Goal: Task Accomplishment & Management: Manage account settings

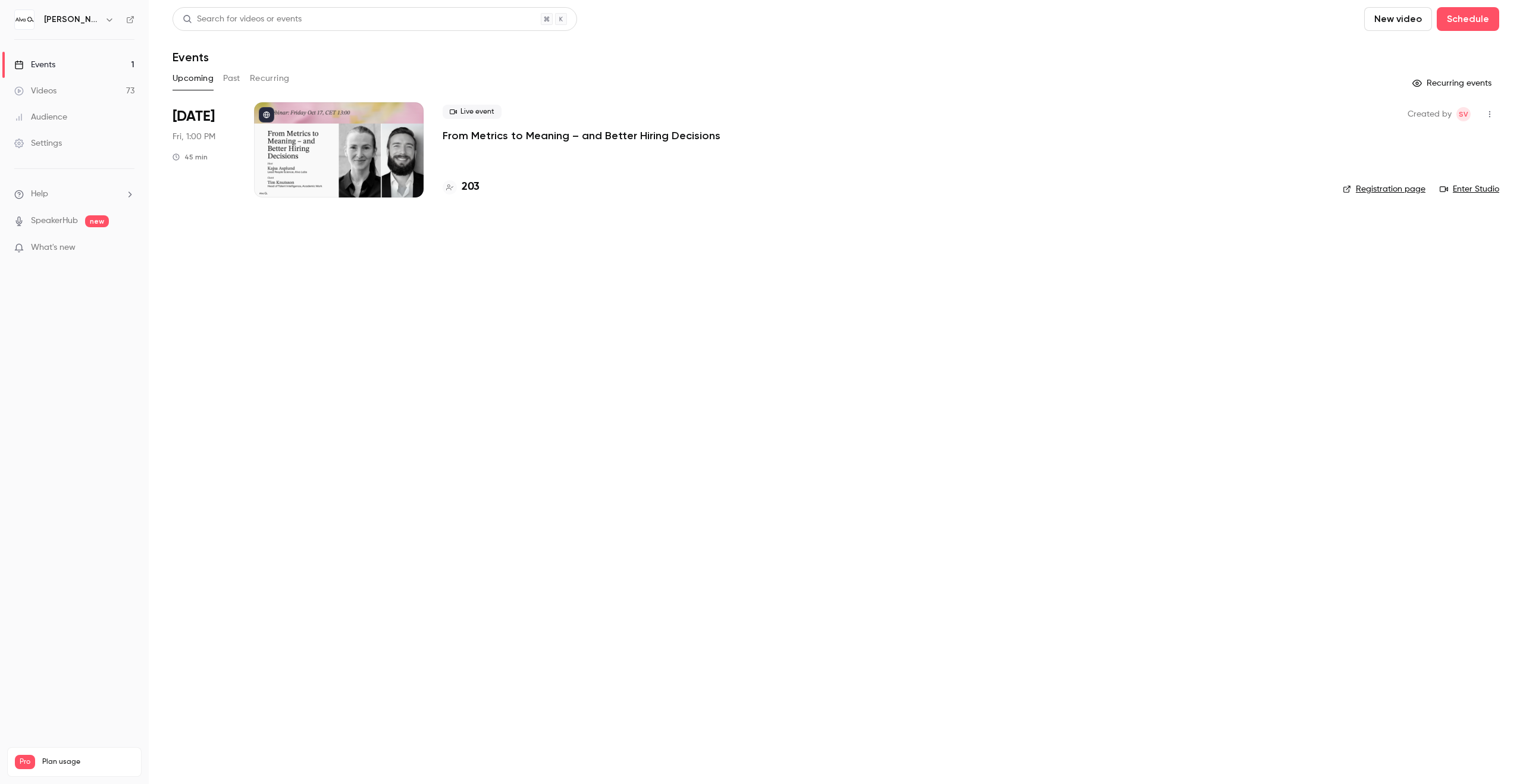
click at [103, 21] on button "button" at bounding box center [110, 20] width 14 height 14
click at [156, 97] on li "Switch channel 2" at bounding box center [100, 109] width 179 height 31
click at [162, 100] on div "[PERSON_NAME][GEOGRAPHIC_DATA]" at bounding box center [116, 100] width 145 height 12
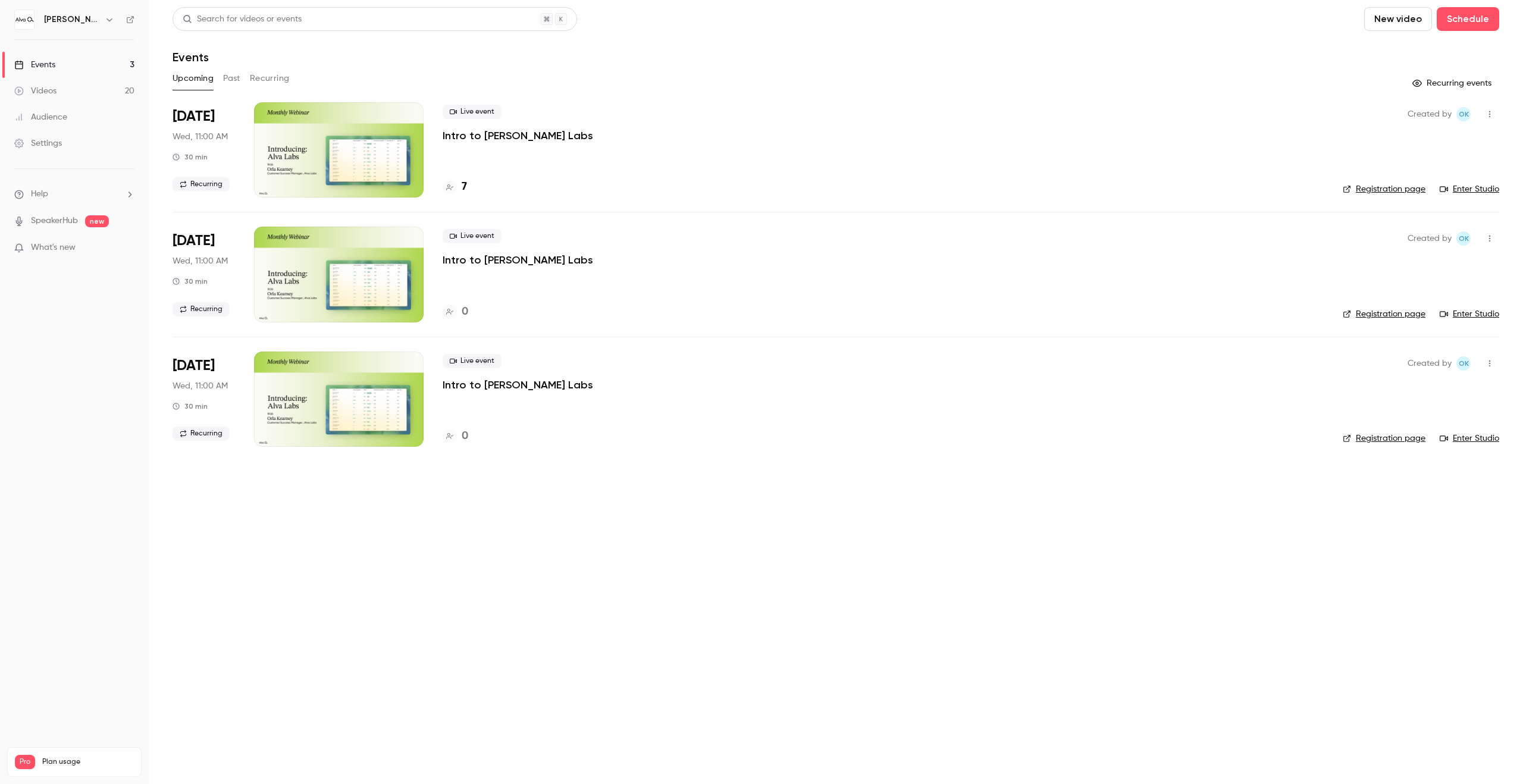
click at [462, 186] on h4 "7" at bounding box center [464, 187] width 5 height 16
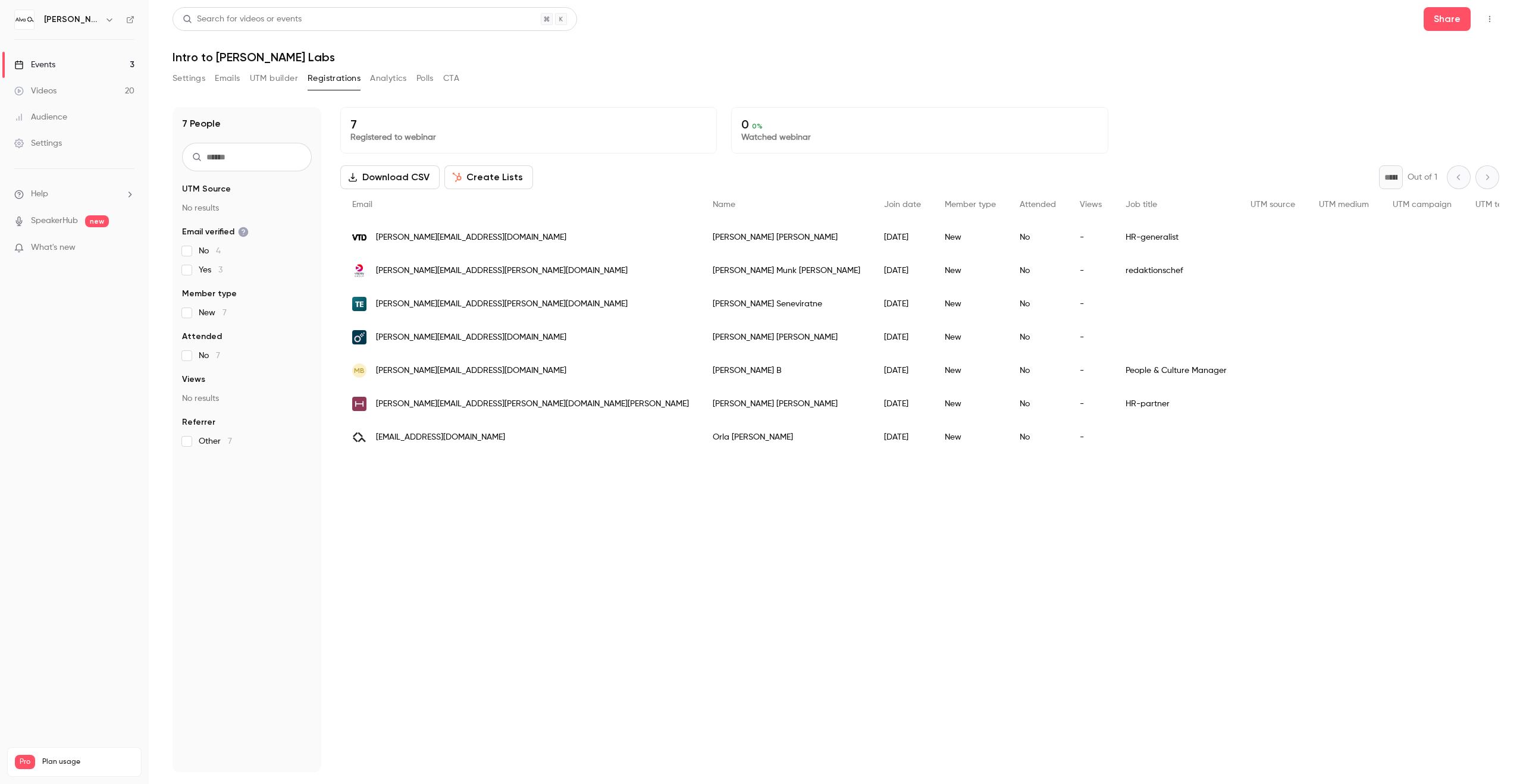
click at [107, 68] on link "Events 3" at bounding box center [74, 65] width 148 height 26
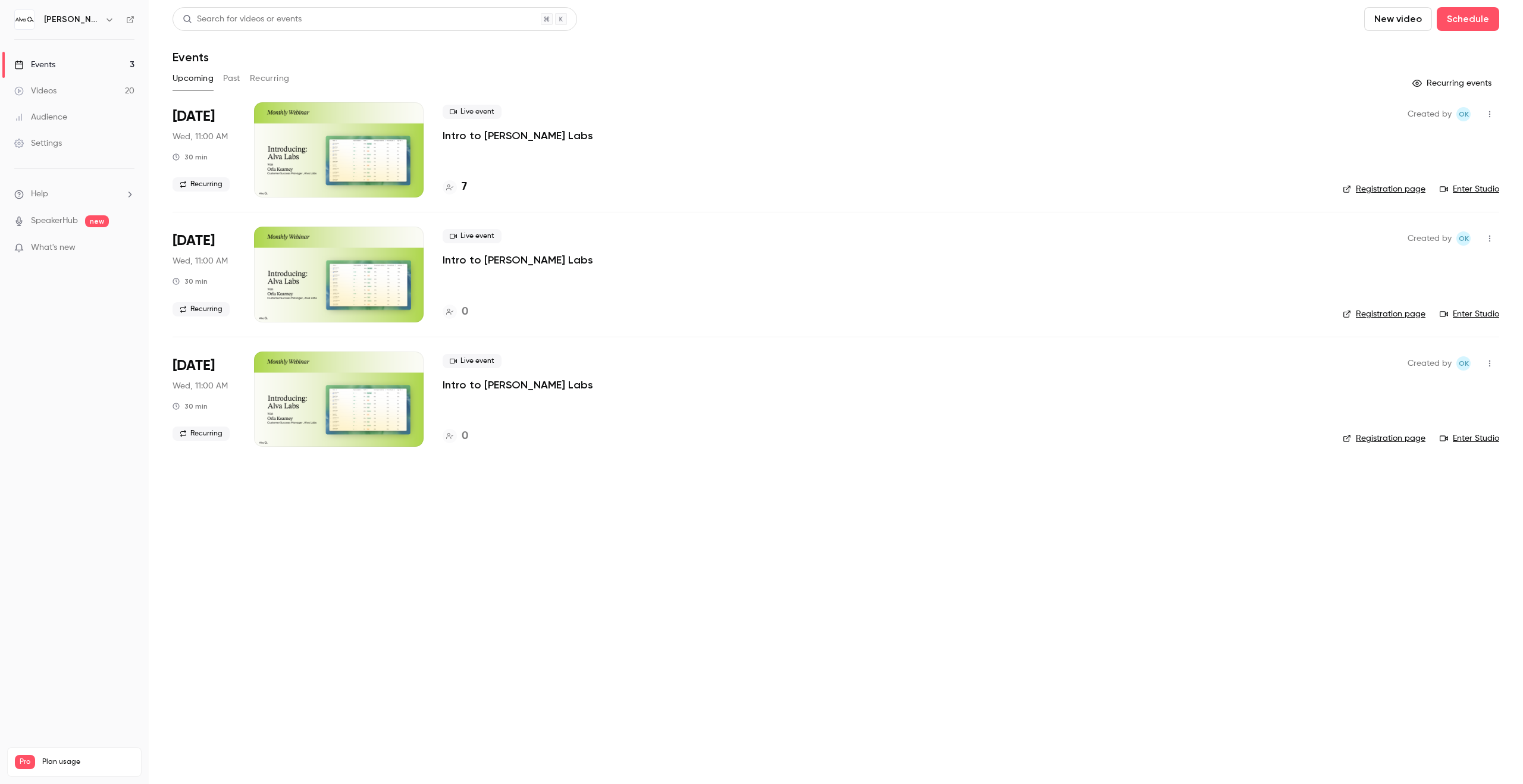
click at [290, 77] on div "Upcoming Past Recurring" at bounding box center [836, 78] width 1327 height 19
click at [278, 73] on button "Recurring" at bounding box center [270, 78] width 40 height 19
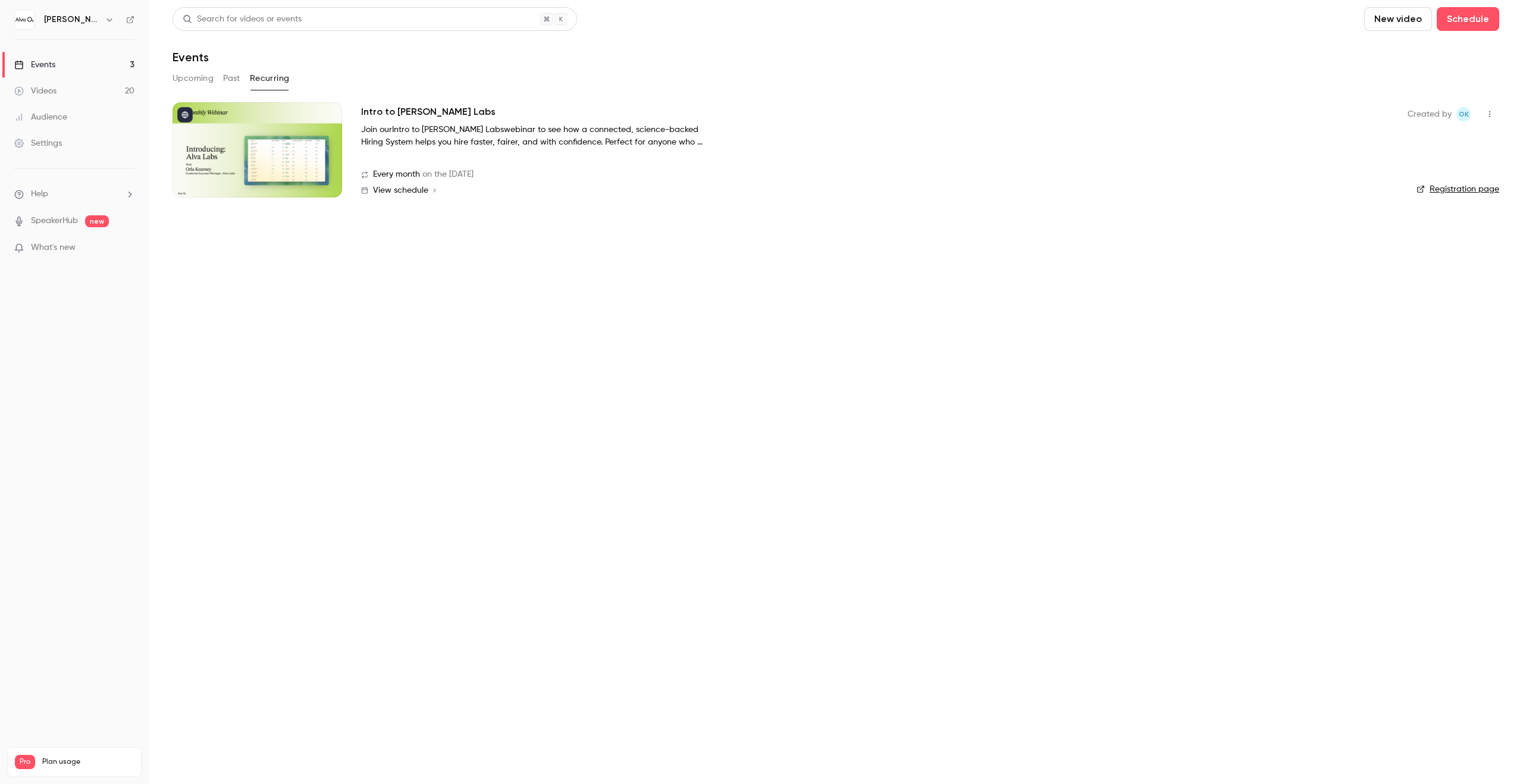
click at [398, 115] on h2 "Intro to [PERSON_NAME] Labs" at bounding box center [428, 112] width 135 height 14
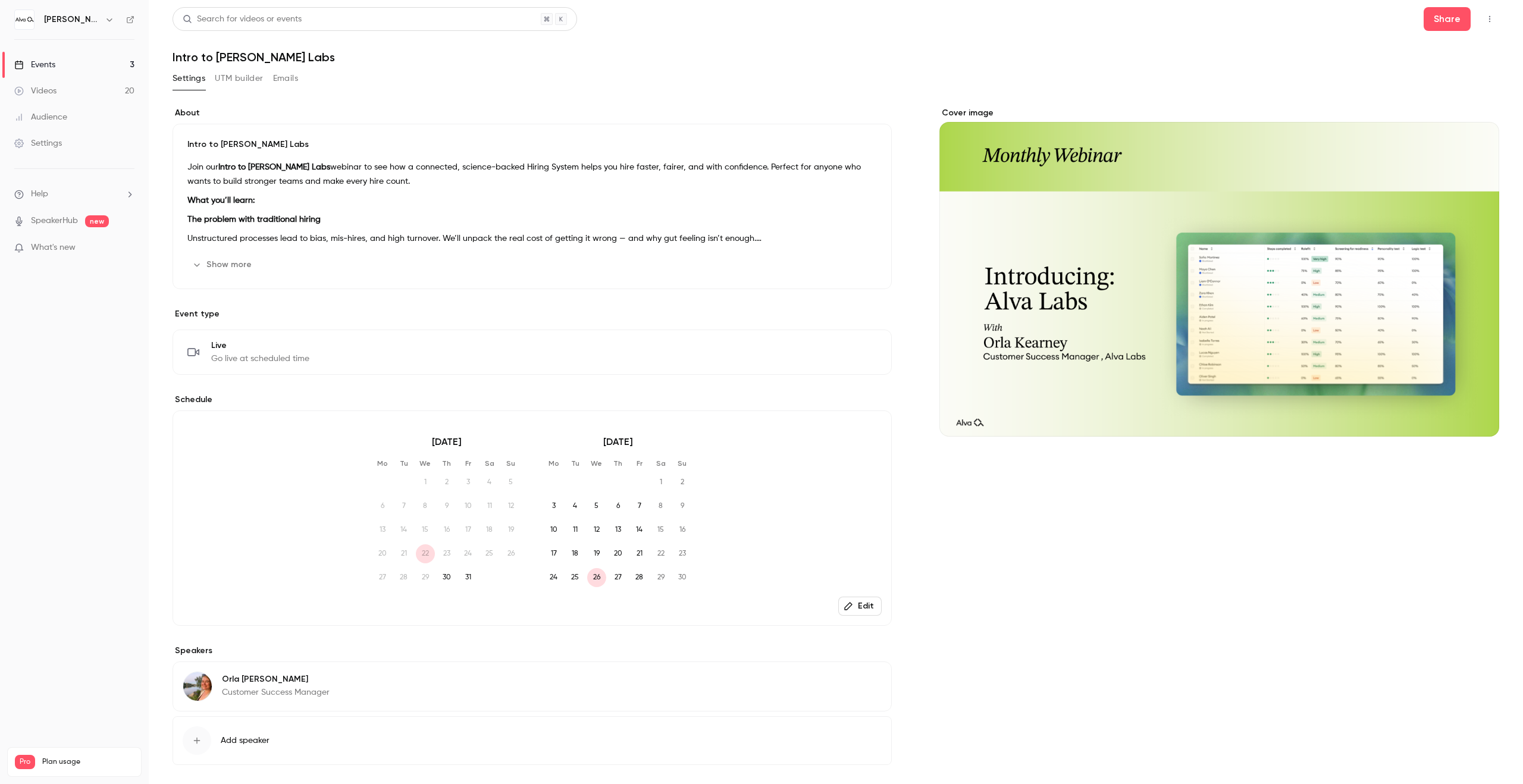
click at [286, 80] on button "Emails" at bounding box center [285, 78] width 25 height 19
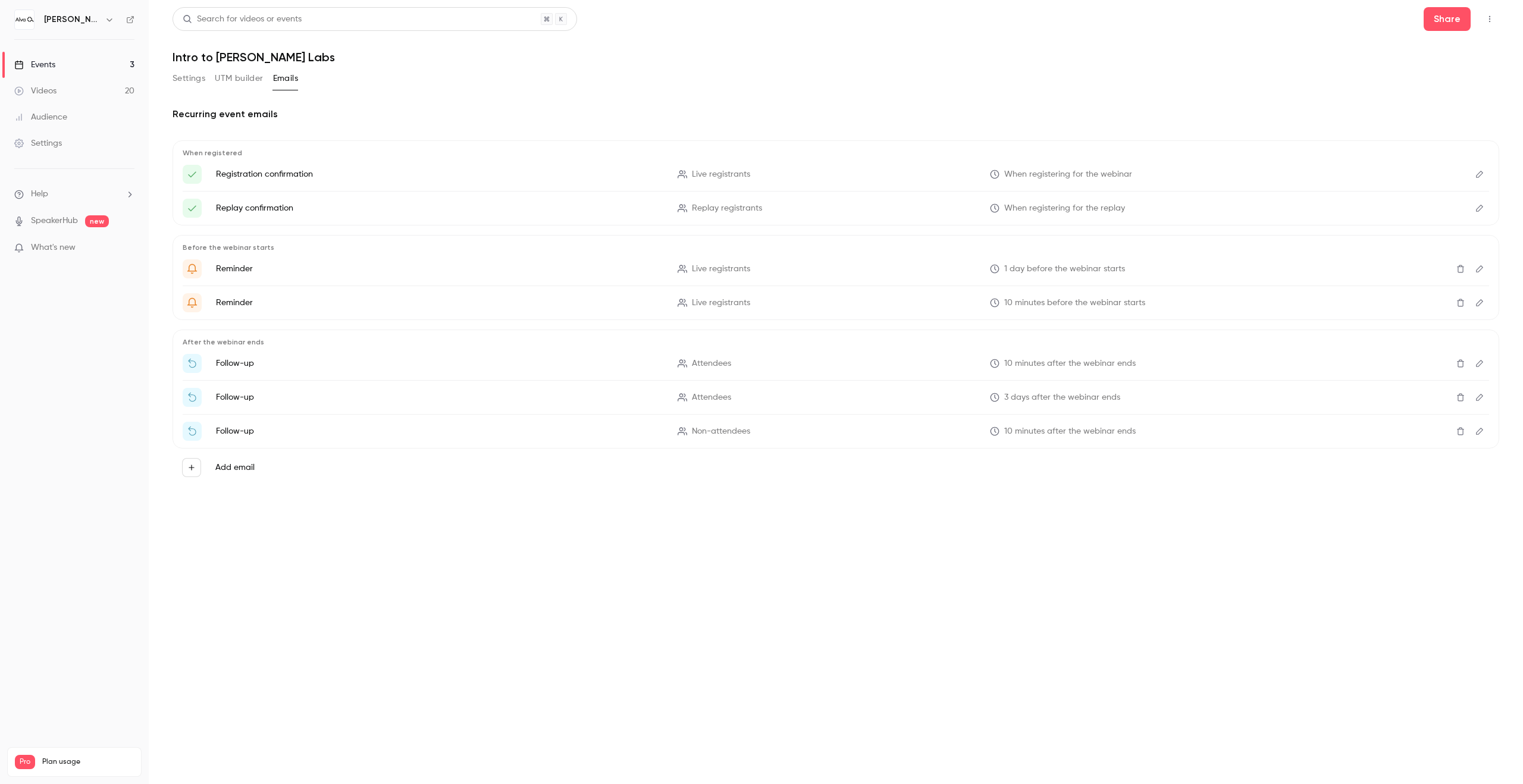
click at [1481, 359] on icon "Edit" at bounding box center [1480, 363] width 10 height 8
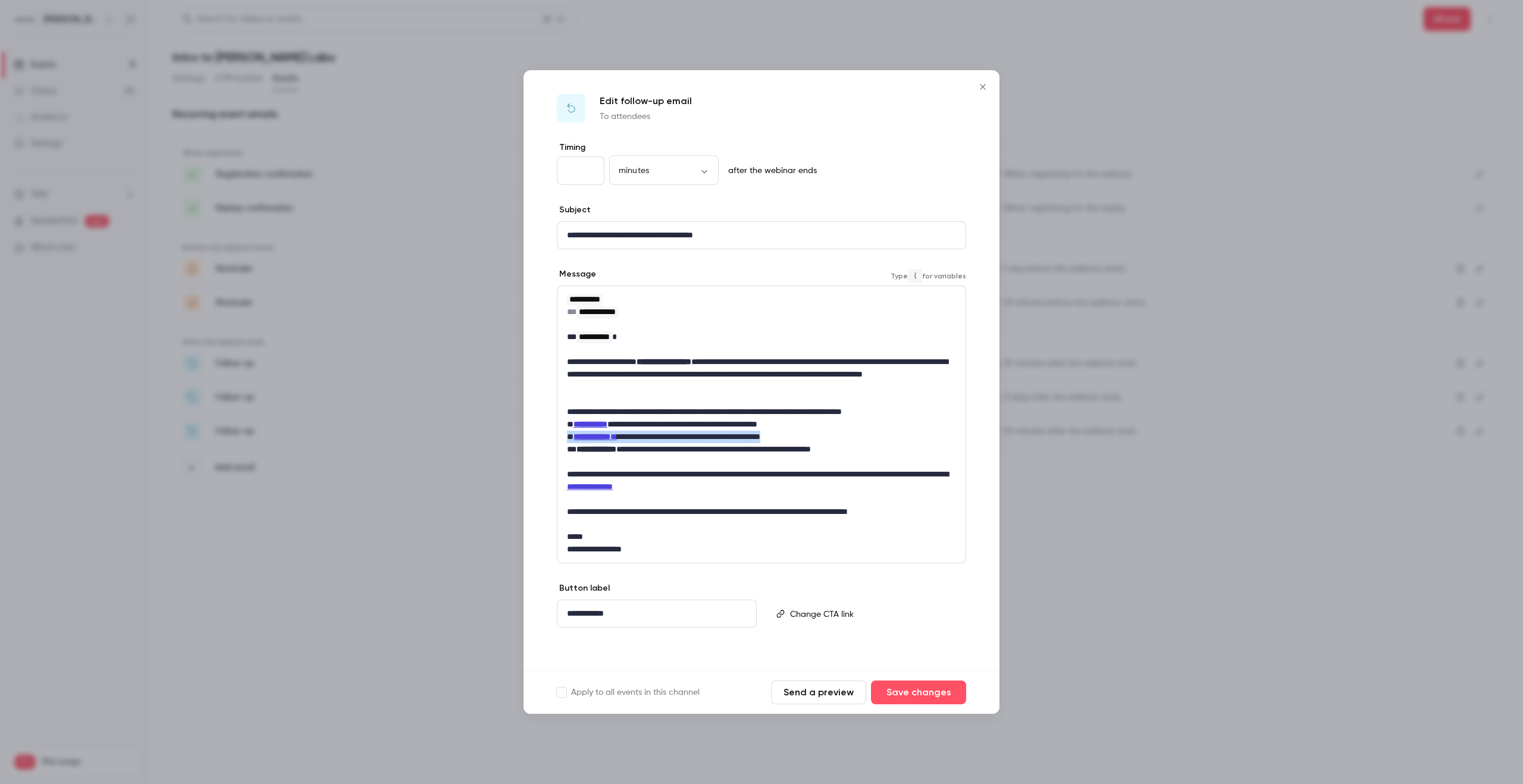
drag, startPoint x: 840, startPoint y: 439, endPoint x: 562, endPoint y: 435, distance: 278.0
click at [562, 435] on div "**********" at bounding box center [762, 424] width 408 height 276
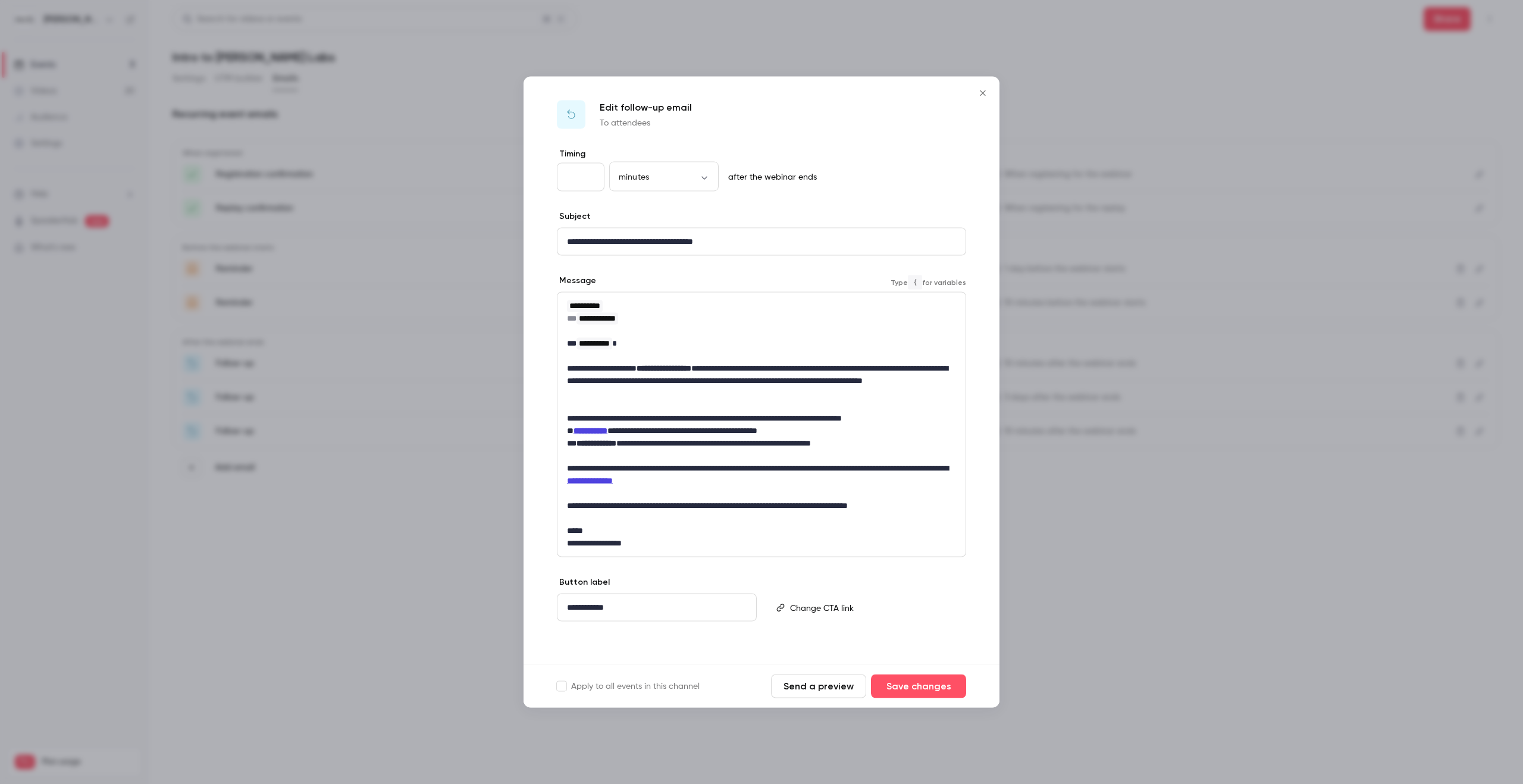
click at [839, 436] on p "**********" at bounding box center [761, 431] width 389 height 13
click at [933, 690] on button "Save changes" at bounding box center [919, 686] width 95 height 24
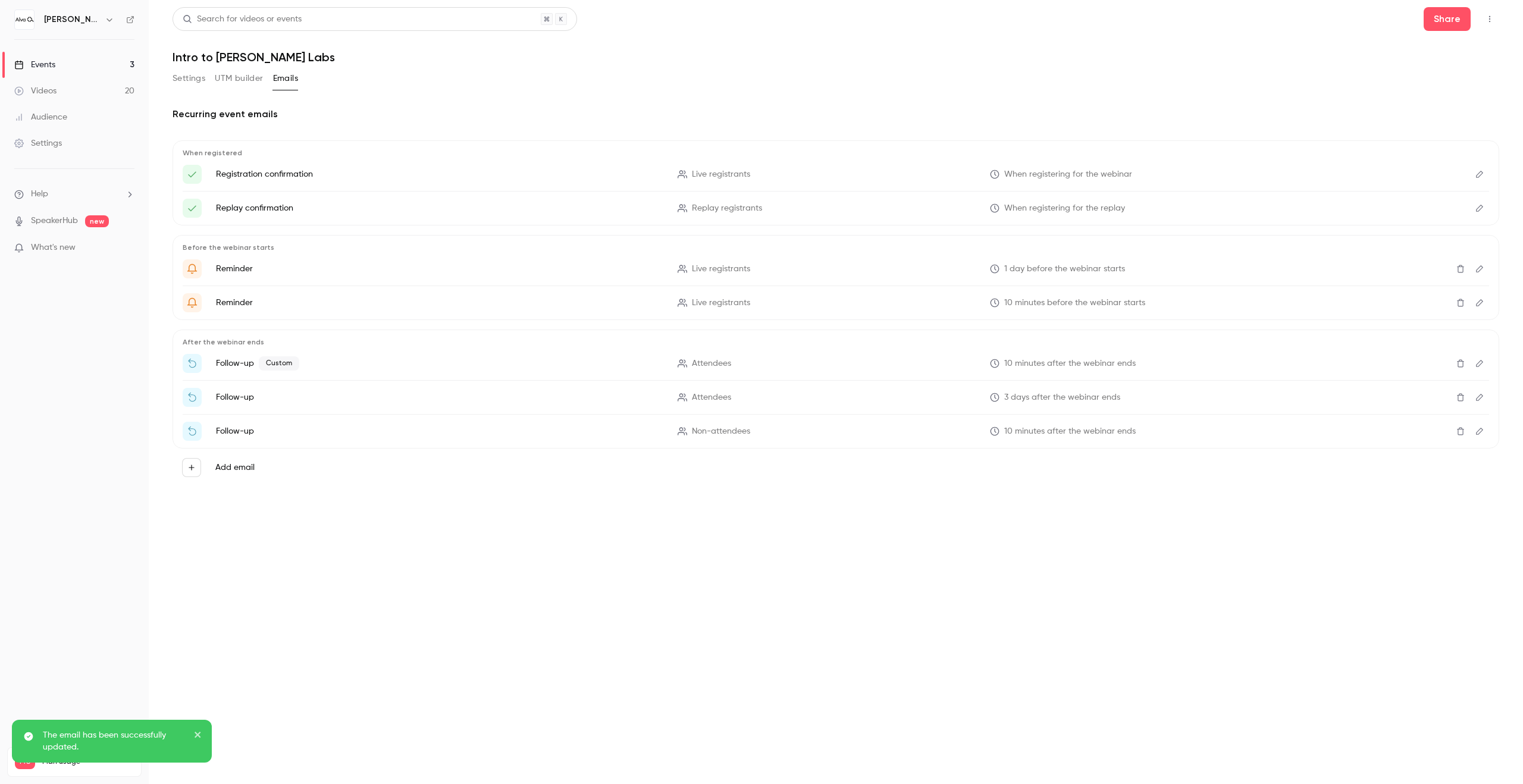
click at [114, 63] on link "Events 3" at bounding box center [74, 65] width 148 height 26
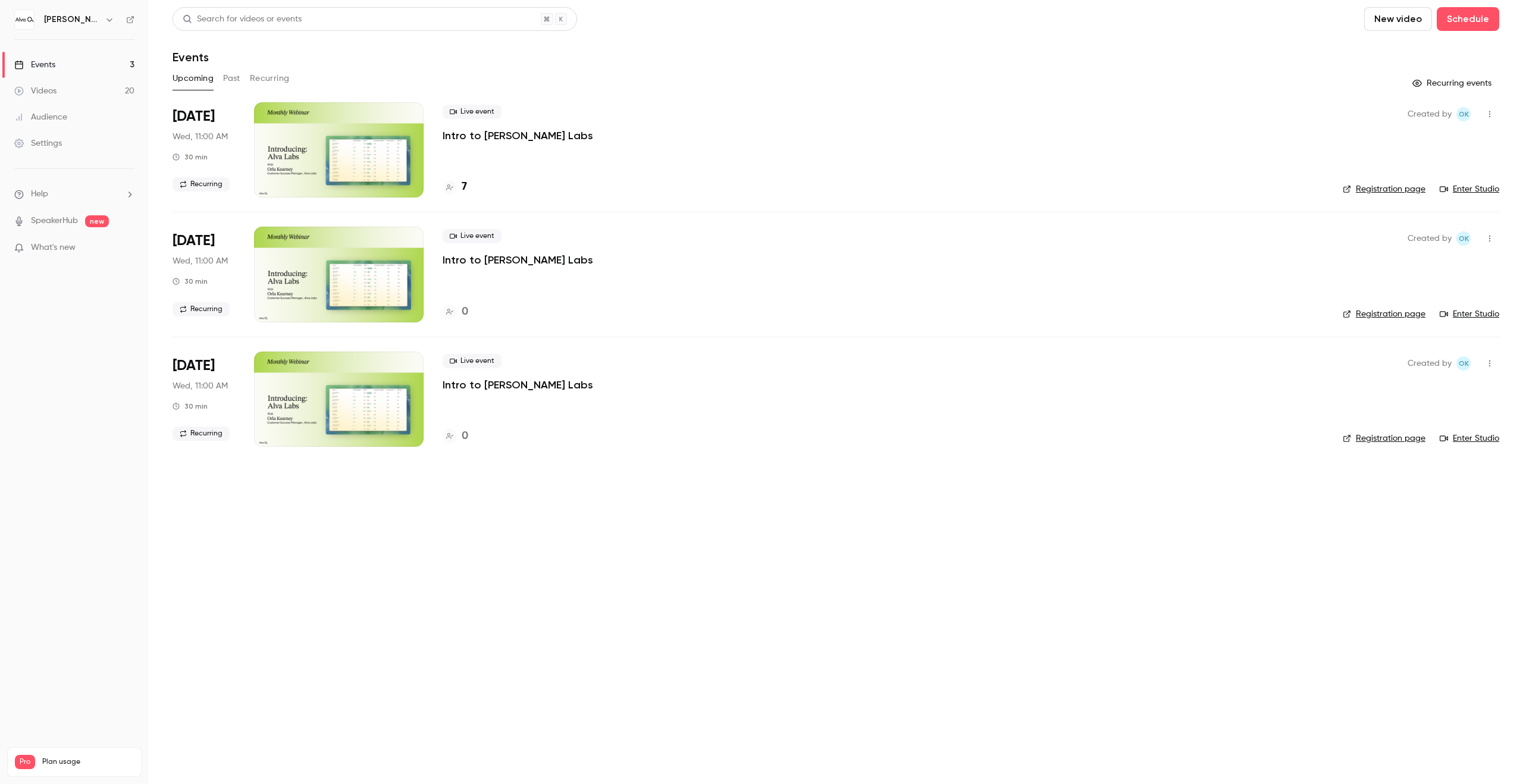
click at [462, 189] on h4 "7" at bounding box center [464, 187] width 5 height 16
